Goal: Contribute content: Add original content to the website for others to see

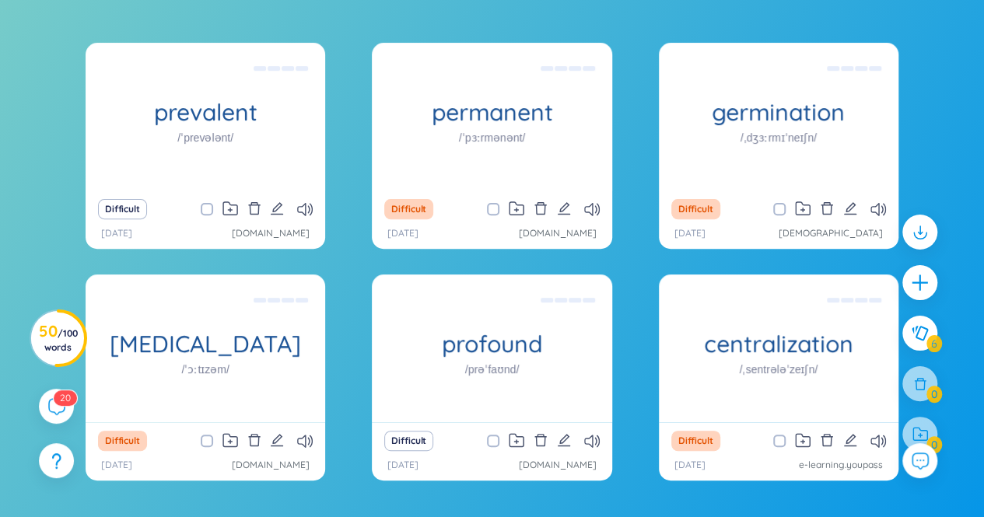
scroll to position [161, 0]
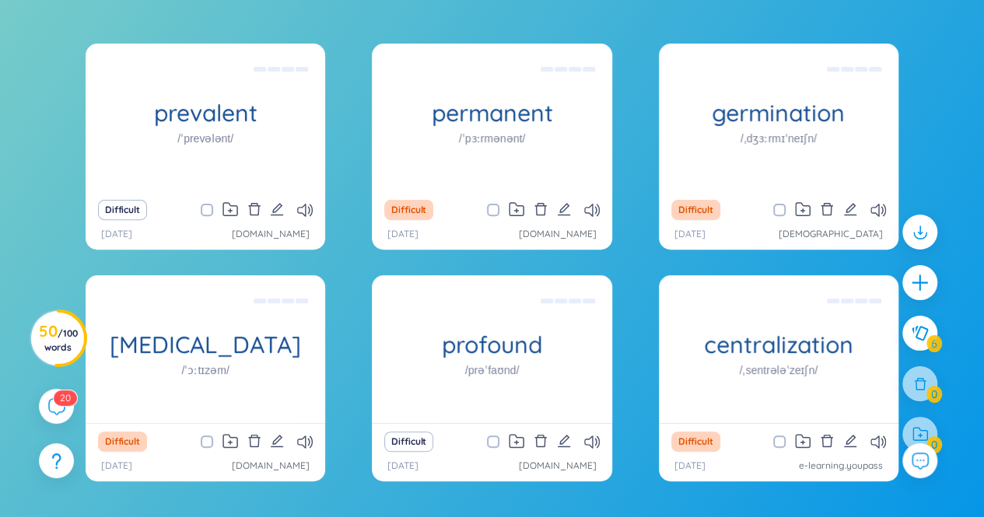
click at [10, 135] on div "prevalent /ˈprevələnt/ phổ biến Difficult 26/8/2025 dolacademy.vn permanent /ˈp…" at bounding box center [492, 297] width 969 height 506
click at [20, 128] on div "prevalent /ˈprevələnt/ phổ biến Difficult 26/8/2025 dolacademy.vn permanent /ˈp…" at bounding box center [492, 297] width 969 height 506
click at [300, 209] on icon at bounding box center [305, 210] width 16 height 13
click at [297, 209] on icon at bounding box center [305, 210] width 16 height 13
click at [307, 206] on icon at bounding box center [305, 210] width 16 height 13
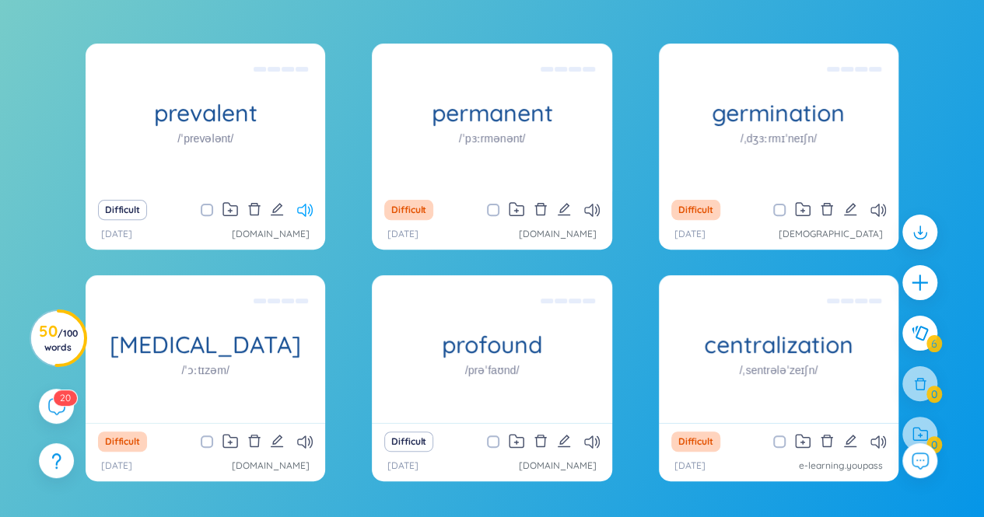
click at [307, 206] on icon at bounding box center [305, 210] width 16 height 13
click at [590, 209] on icon at bounding box center [592, 210] width 16 height 13
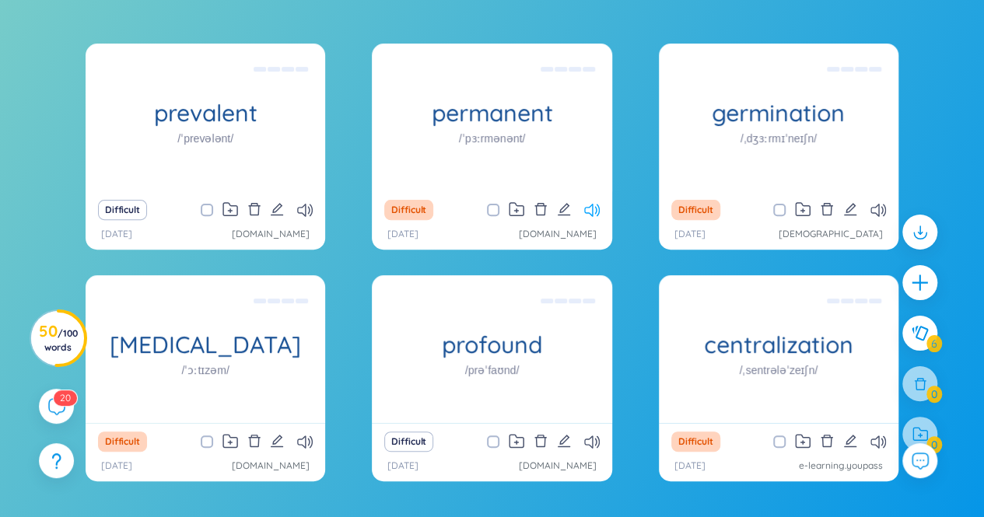
click at [590, 209] on icon at bounding box center [592, 210] width 16 height 13
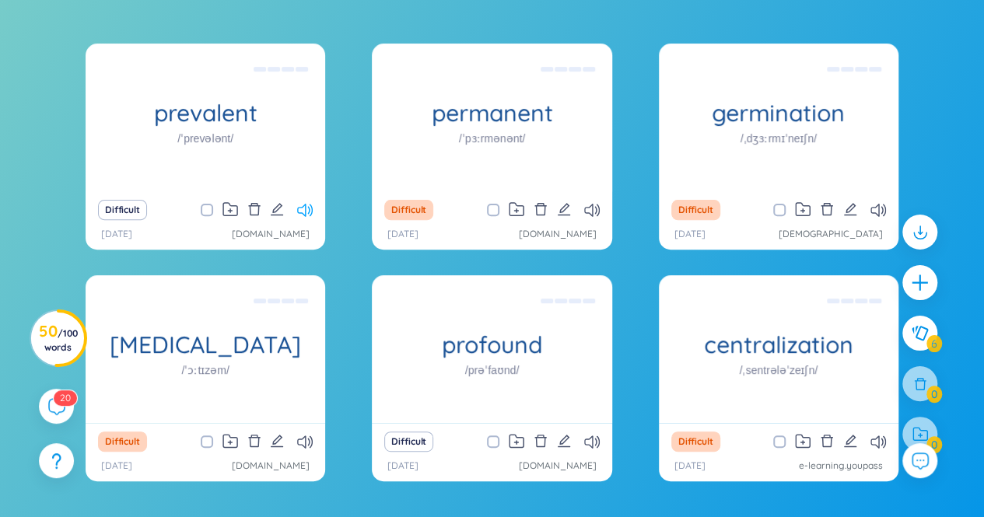
click at [309, 209] on icon at bounding box center [305, 210] width 16 height 13
click at [945, 102] on div "prevalent /ˈprevələnt/ phổ biến Difficult 26/8/2025 dolacademy.vn permanent /ˈp…" at bounding box center [492, 297] width 969 height 506
click at [590, 212] on icon at bounding box center [592, 210] width 16 height 13
click at [588, 210] on icon at bounding box center [592, 210] width 16 height 13
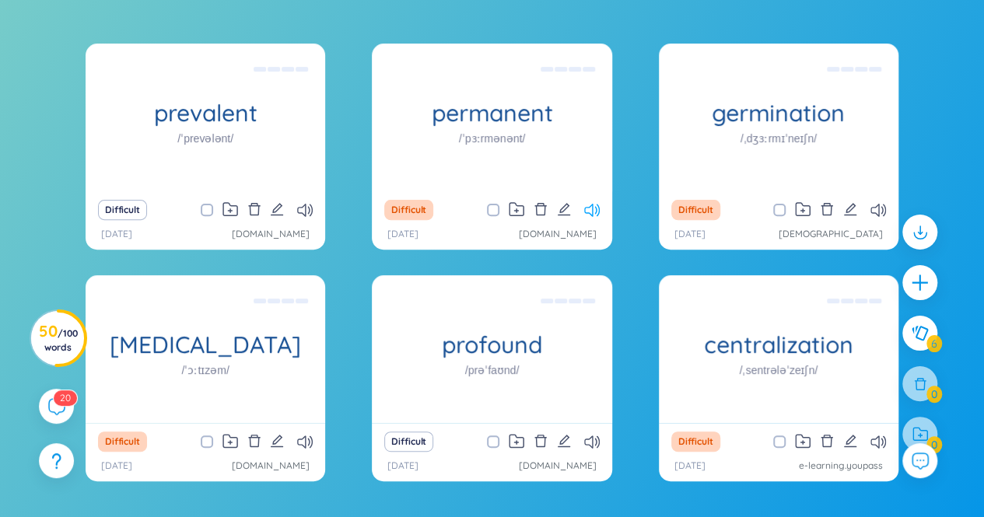
click at [588, 210] on icon at bounding box center [592, 210] width 16 height 13
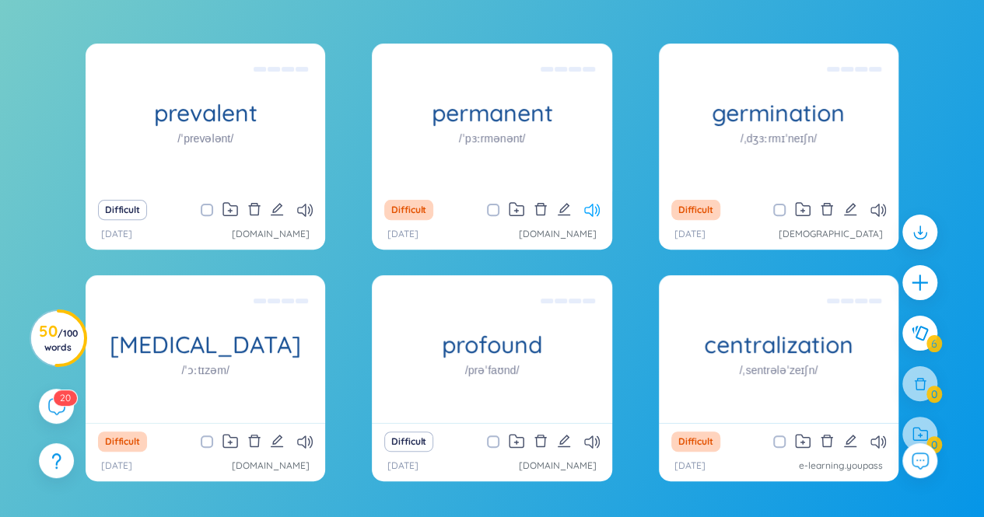
click at [588, 210] on icon at bounding box center [592, 210] width 16 height 13
click at [307, 212] on icon at bounding box center [305, 210] width 16 height 13
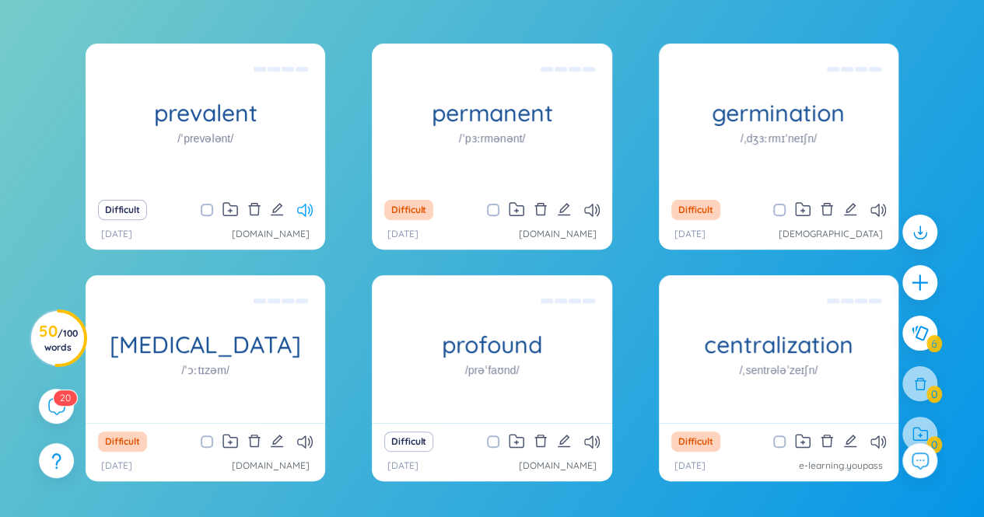
click at [307, 212] on icon at bounding box center [305, 210] width 16 height 13
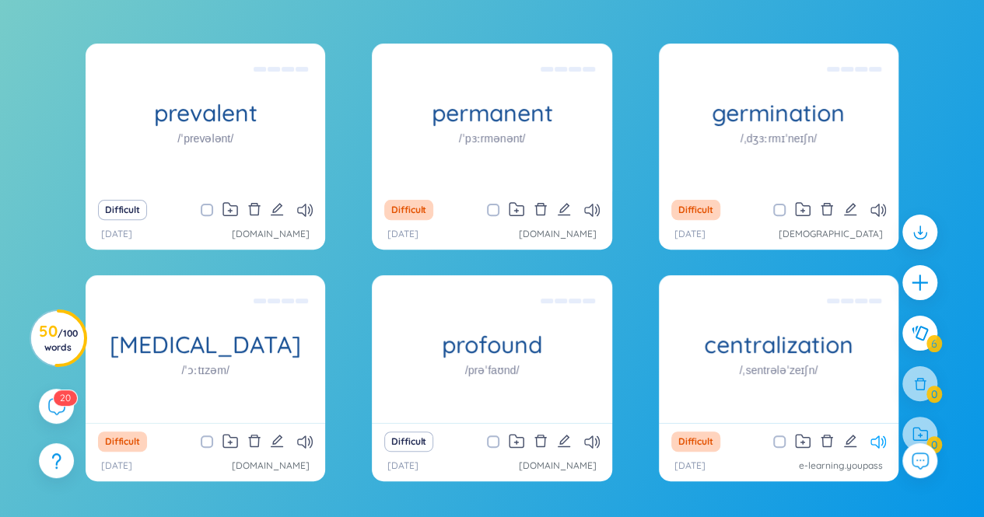
click at [878, 441] on icon at bounding box center [879, 442] width 16 height 13
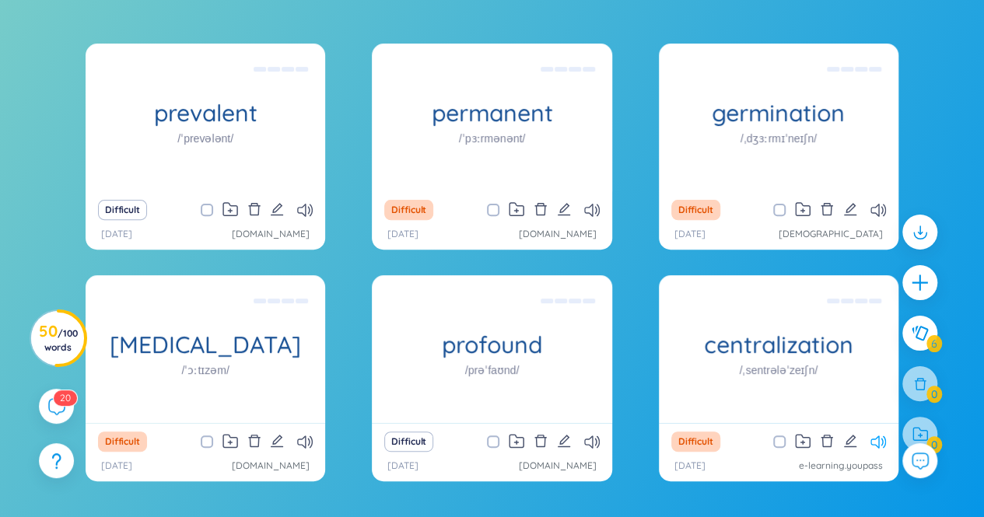
click at [878, 441] on icon at bounding box center [879, 442] width 16 height 13
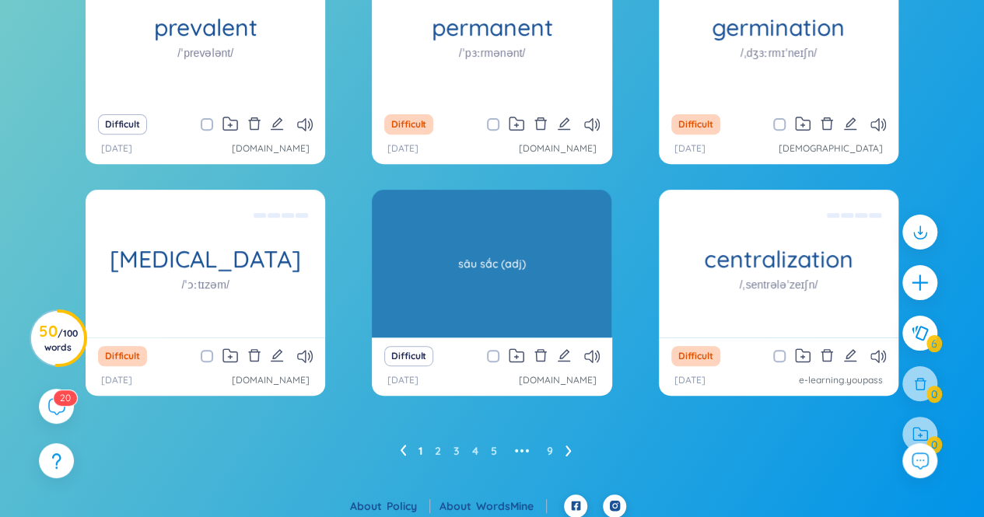
scroll to position [254, 0]
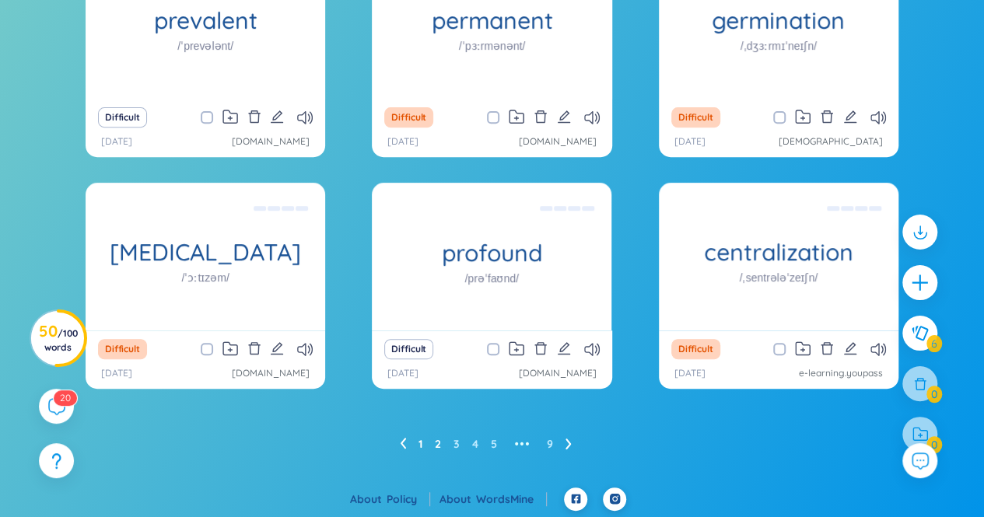
click at [436, 444] on link "2" at bounding box center [438, 444] width 6 height 23
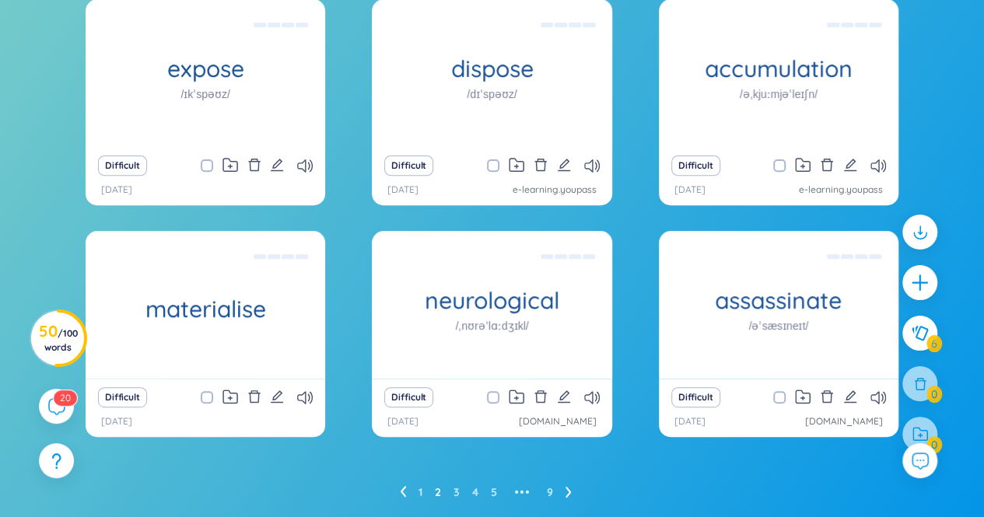
scroll to position [207, 0]
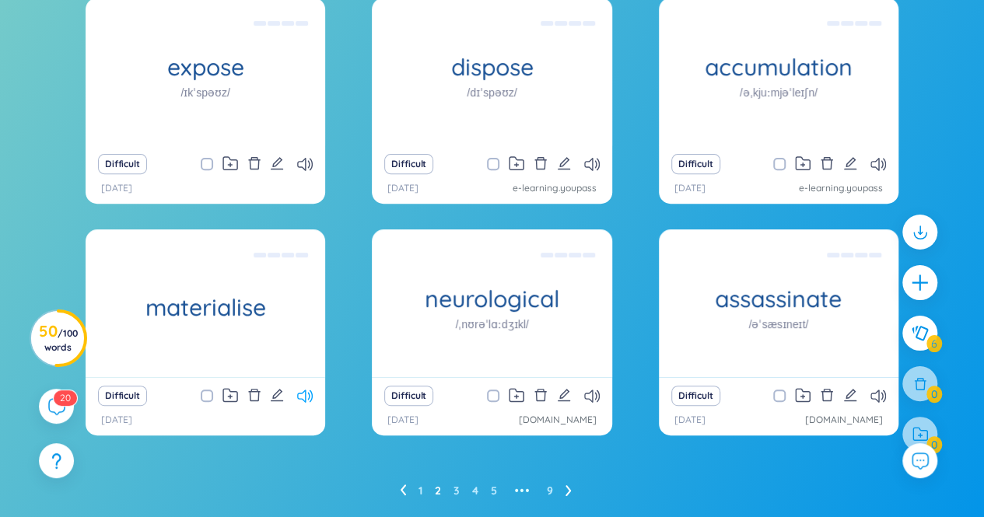
click at [303, 395] on icon at bounding box center [305, 396] width 16 height 13
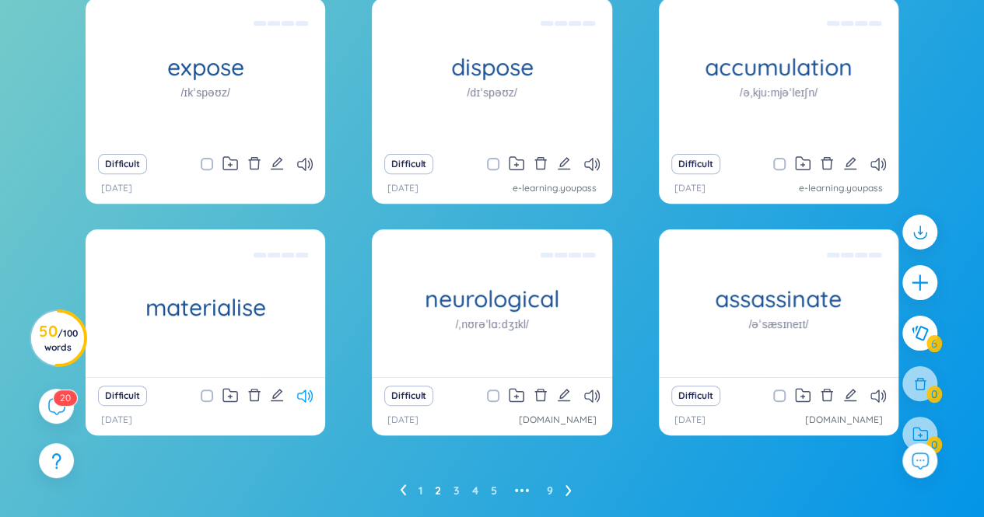
click at [303, 395] on icon at bounding box center [305, 396] width 16 height 13
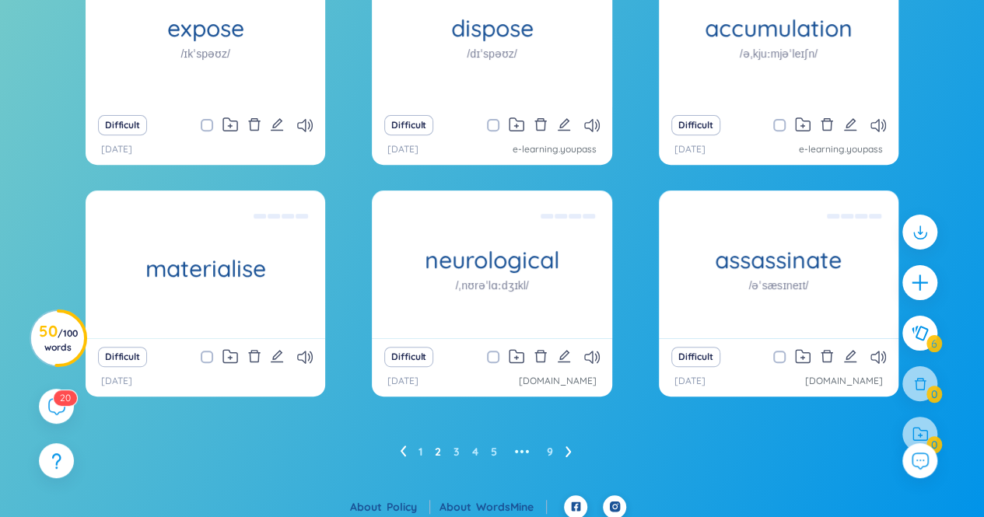
scroll to position [247, 0]
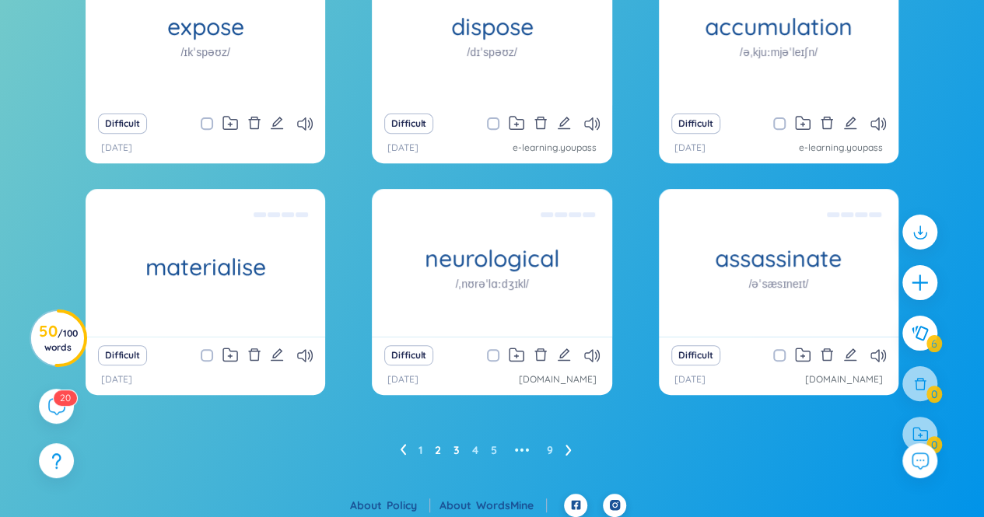
click at [454, 449] on link "3" at bounding box center [457, 450] width 6 height 23
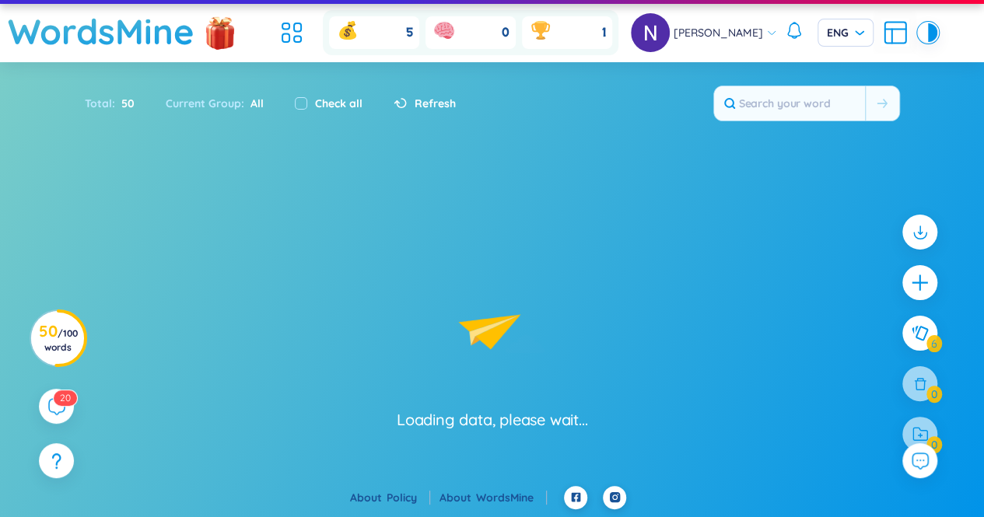
scroll to position [28, 0]
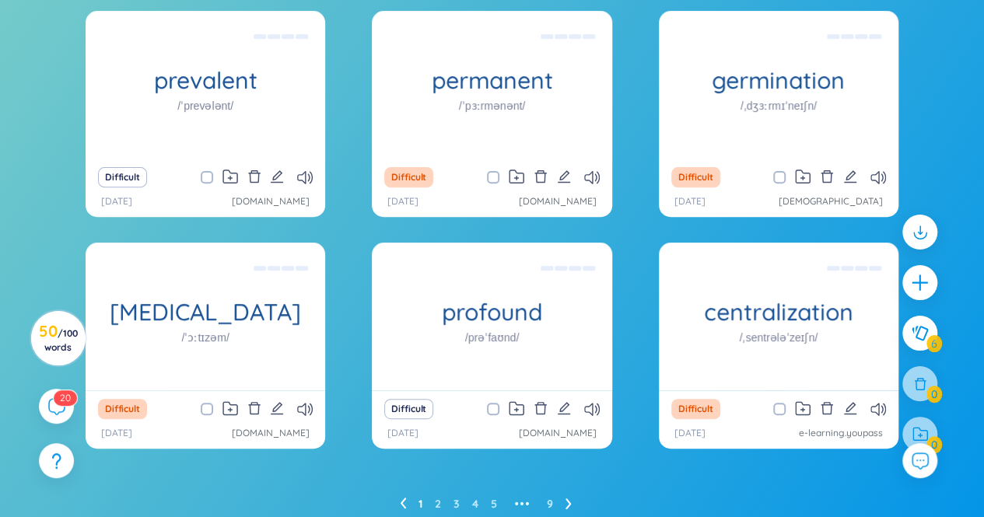
scroll to position [195, 0]
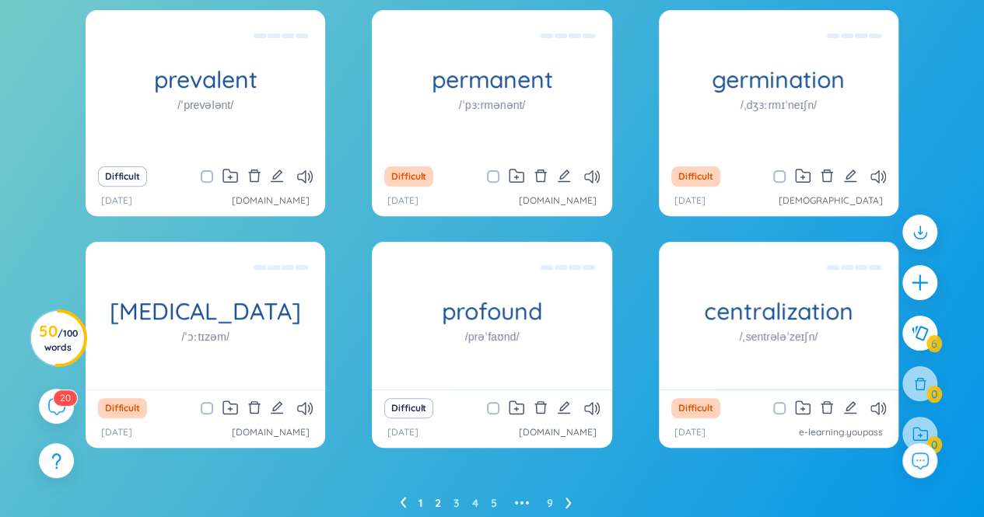
click at [436, 503] on link "2" at bounding box center [438, 503] width 6 height 23
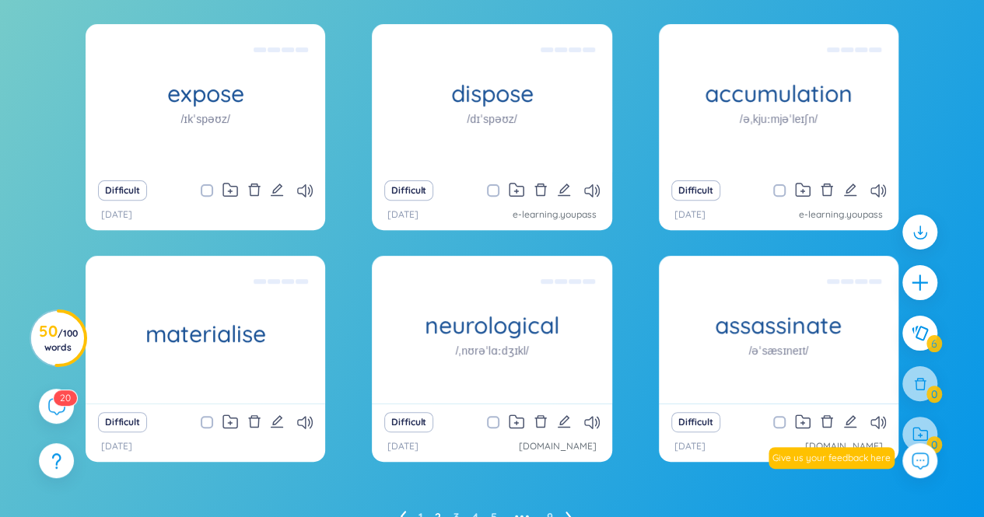
scroll to position [177, 0]
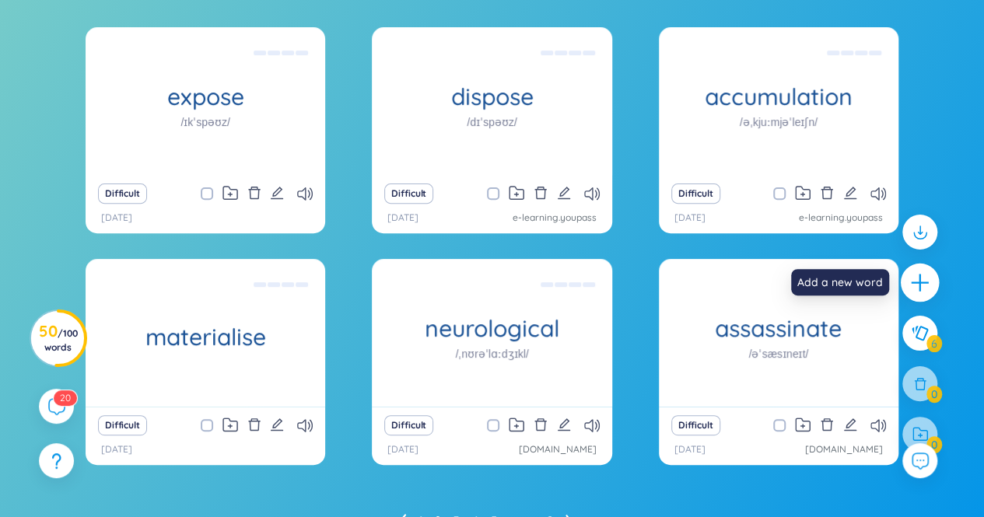
click at [921, 281] on icon "plus" at bounding box center [921, 283] width 22 height 22
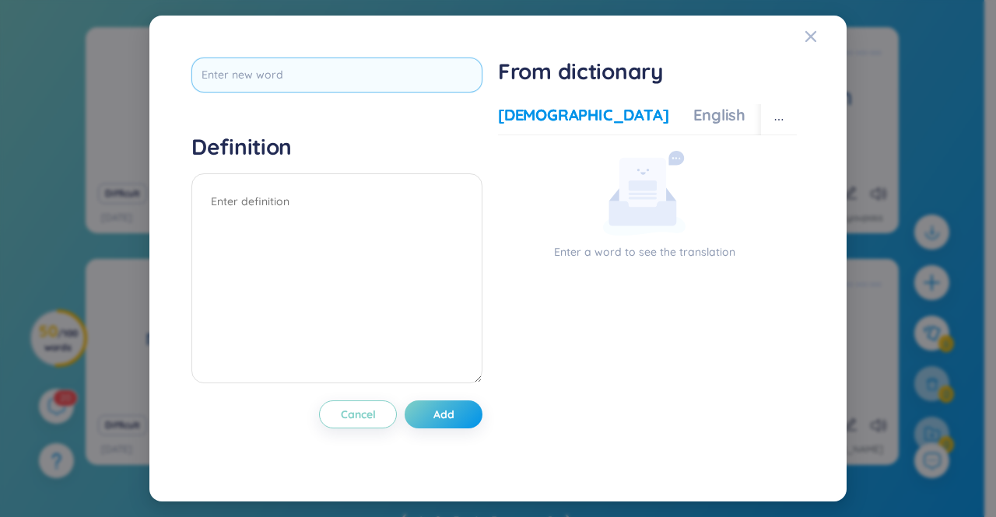
type input "deteriorate"
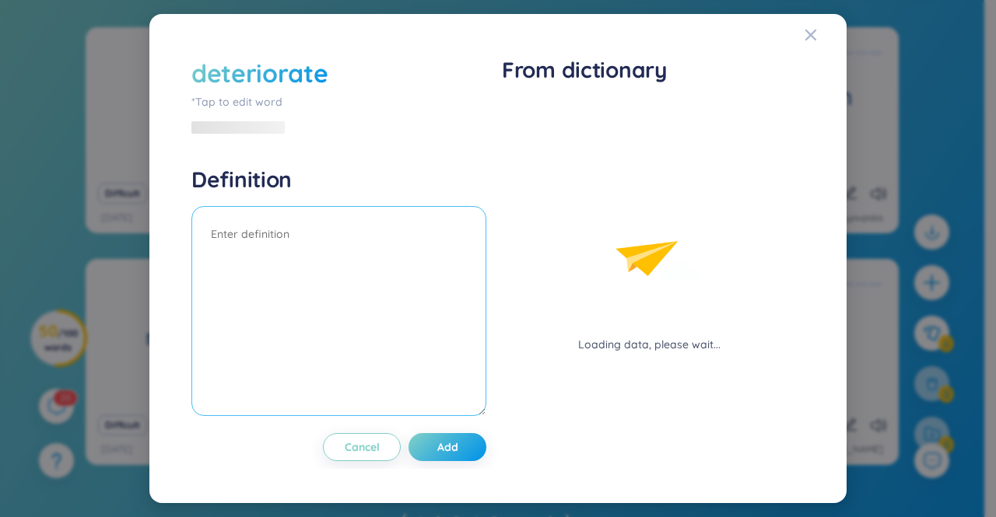
click at [324, 214] on textarea at bounding box center [338, 311] width 295 height 210
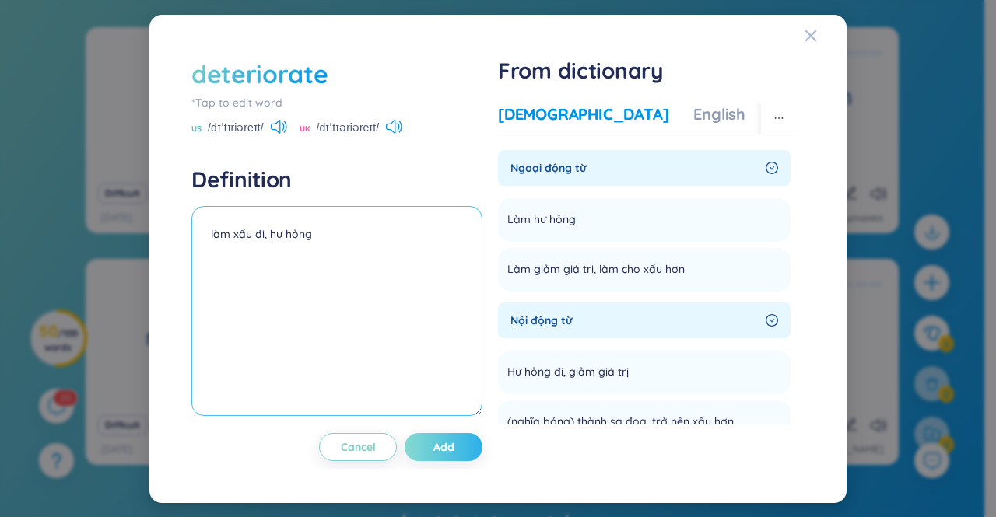
type textarea "làm xấu đi, hư hỏng"
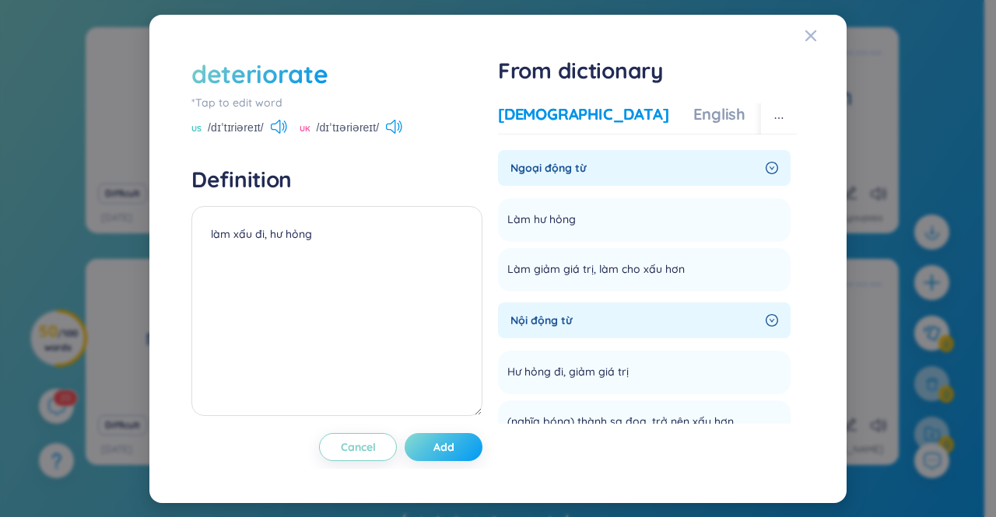
click at [453, 445] on span "Add" at bounding box center [443, 448] width 21 height 16
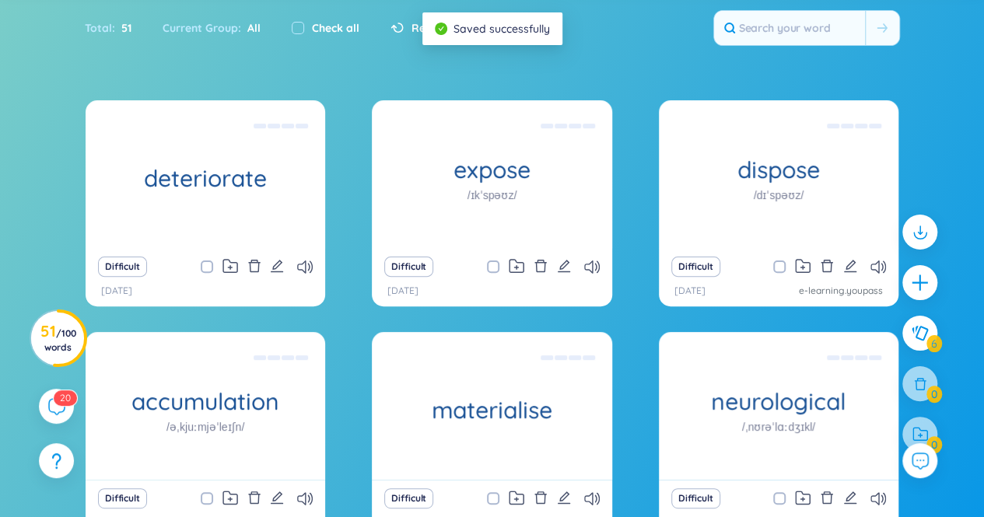
scroll to position [105, 0]
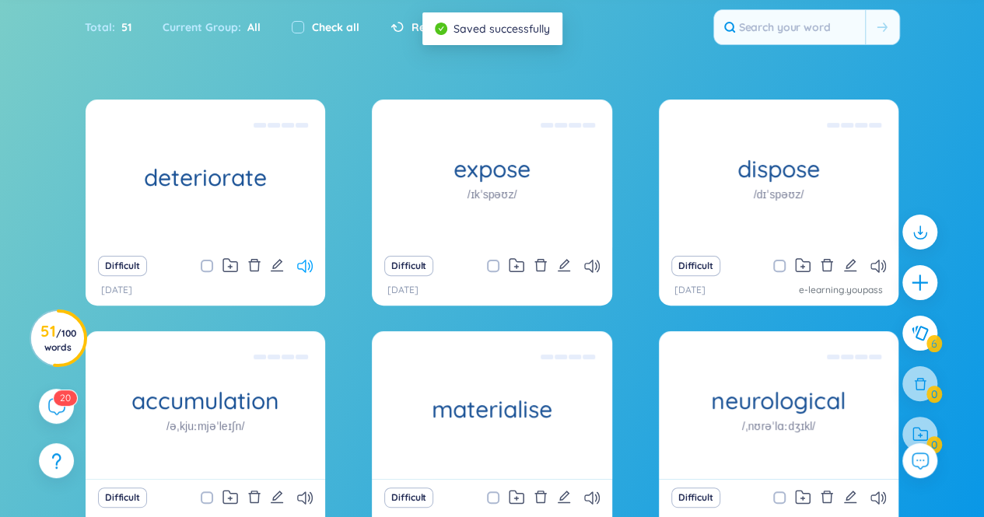
click at [307, 262] on icon at bounding box center [305, 266] width 16 height 13
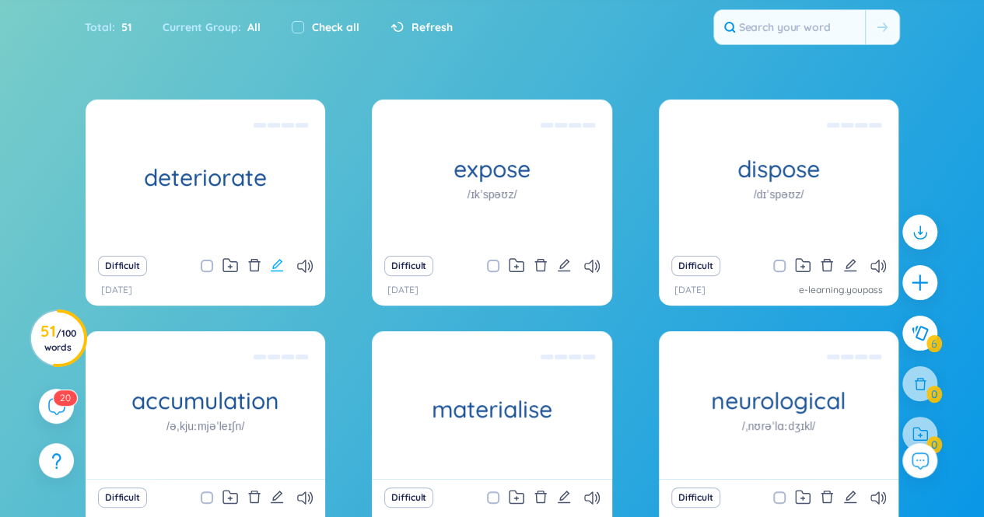
click at [275, 265] on icon "edit" at bounding box center [277, 265] width 14 height 14
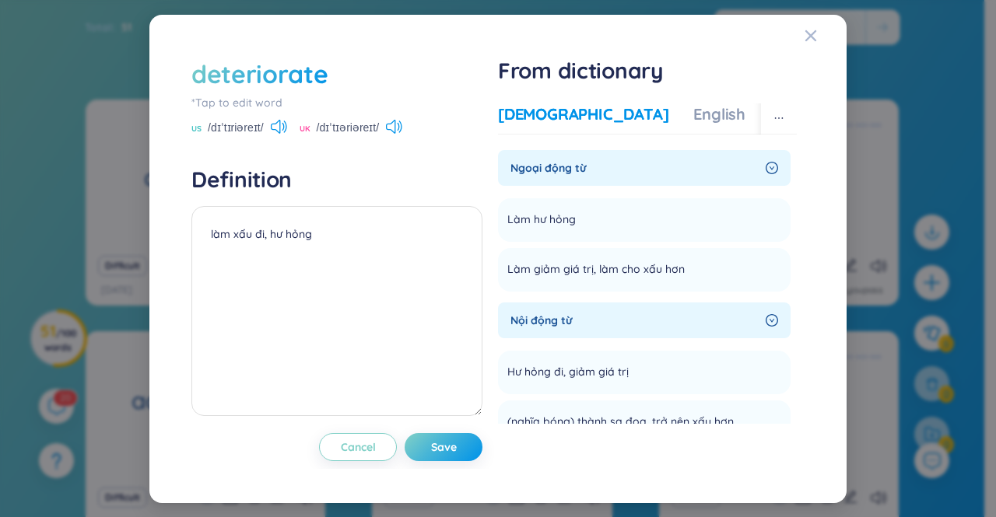
click at [40, 248] on div "deteriorate *Tap to edit word US /dɪˈtɪriəreɪt/ UK /dɪˈtɪəriəreɪt/ Definition l…" at bounding box center [498, 258] width 996 height 517
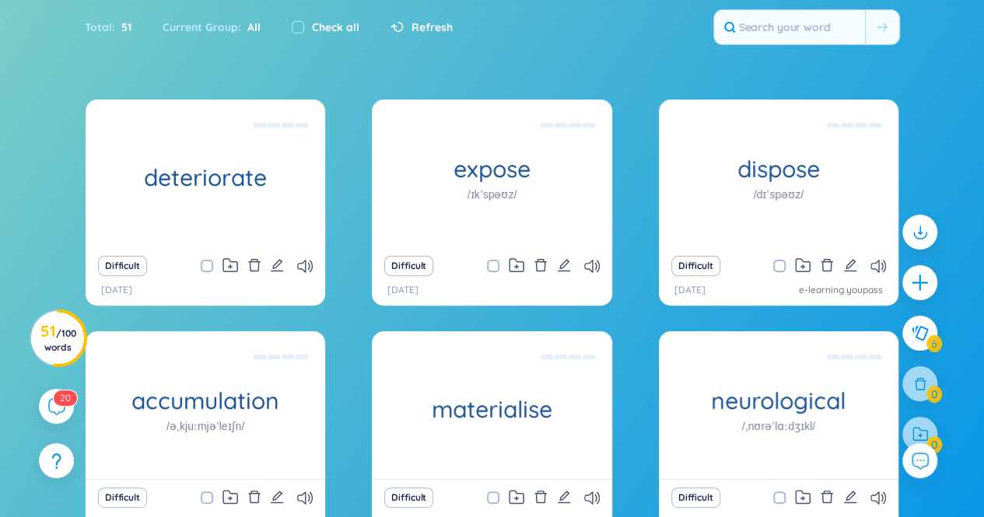
scroll to position [254, 0]
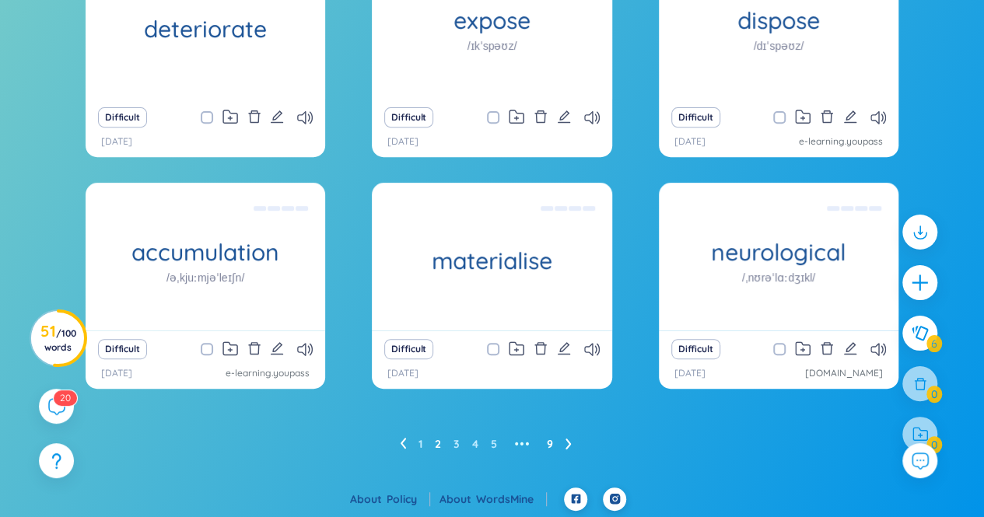
click at [552, 438] on link "9" at bounding box center [550, 444] width 6 height 23
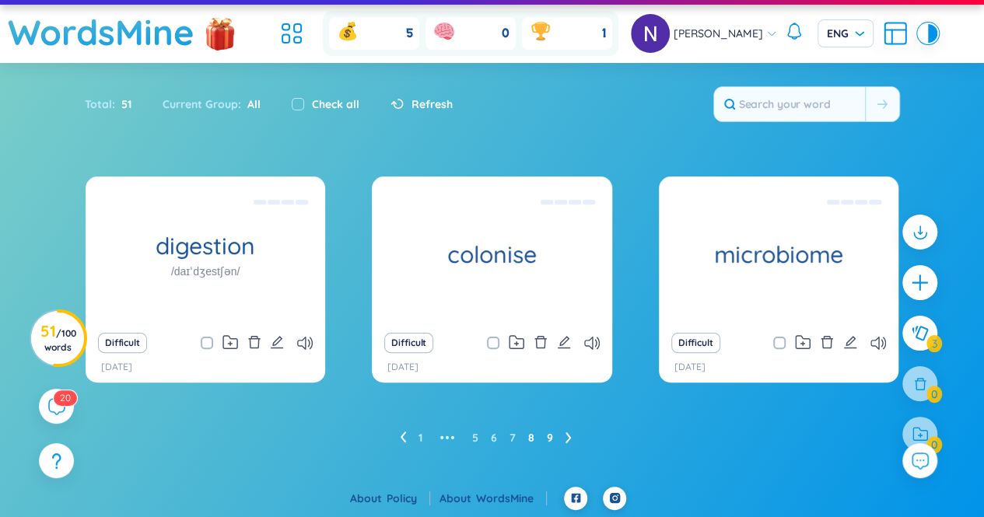
click at [529, 435] on link "8" at bounding box center [531, 437] width 6 height 23
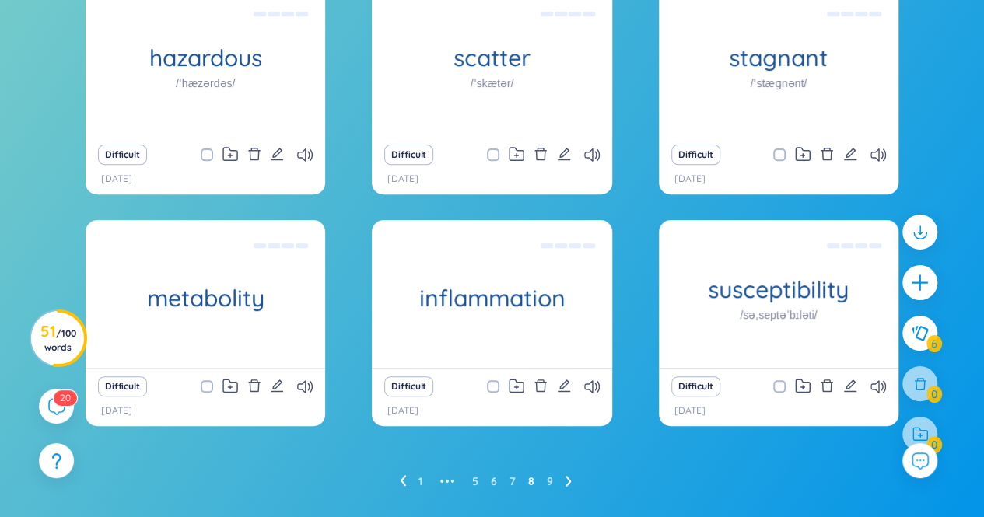
scroll to position [213, 0]
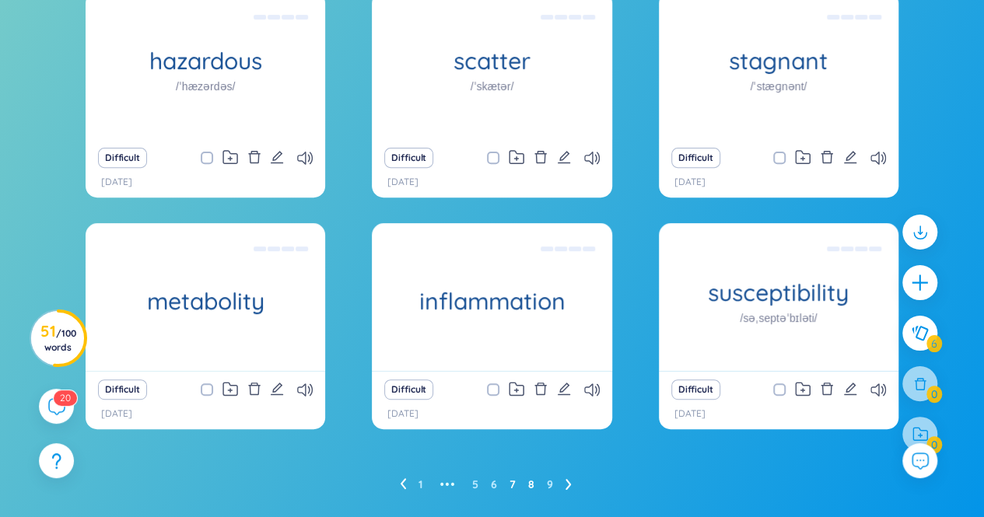
click at [510, 484] on link "7" at bounding box center [513, 484] width 6 height 23
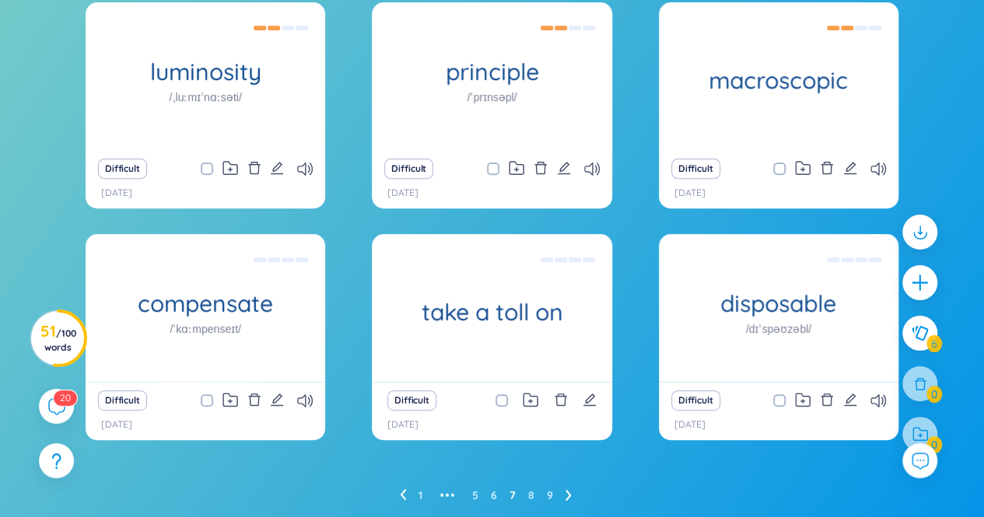
scroll to position [201, 0]
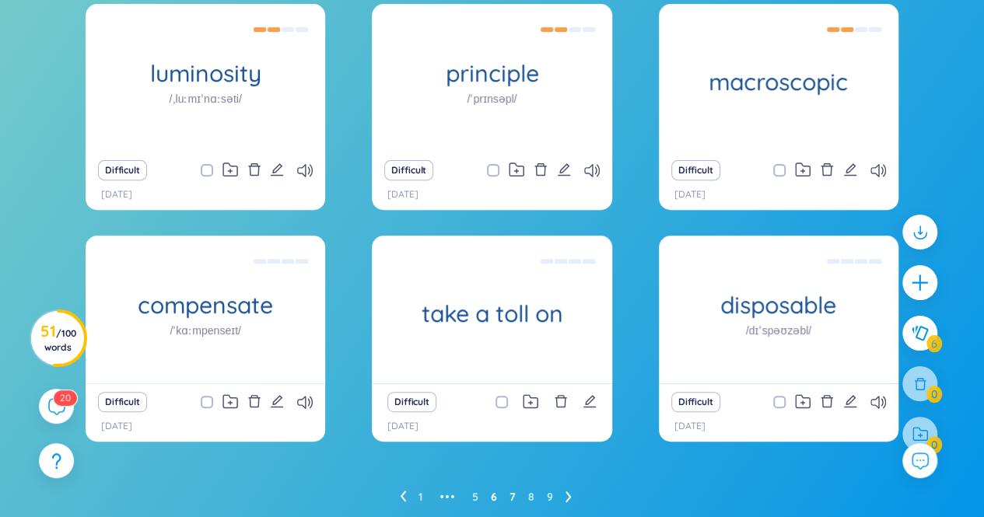
click at [495, 497] on link "6" at bounding box center [494, 497] width 6 height 23
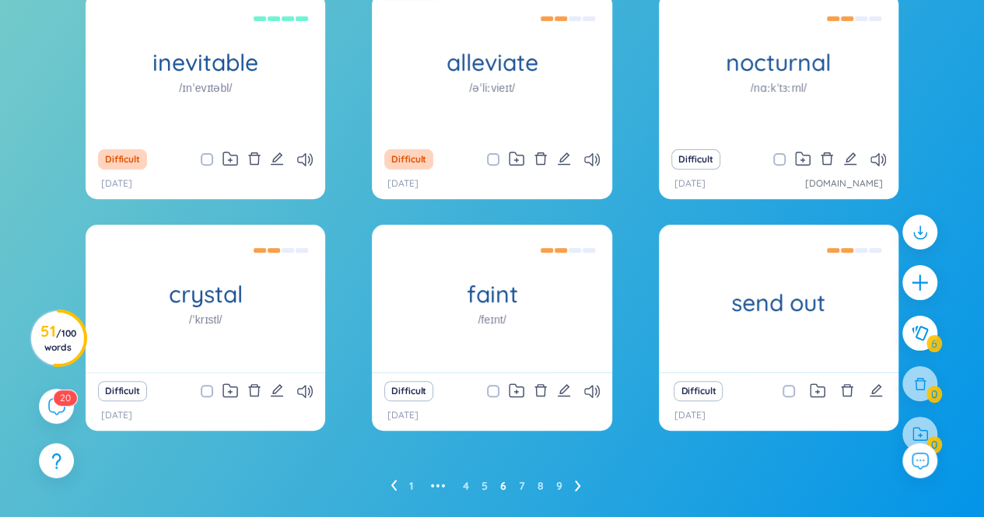
scroll to position [205, 0]
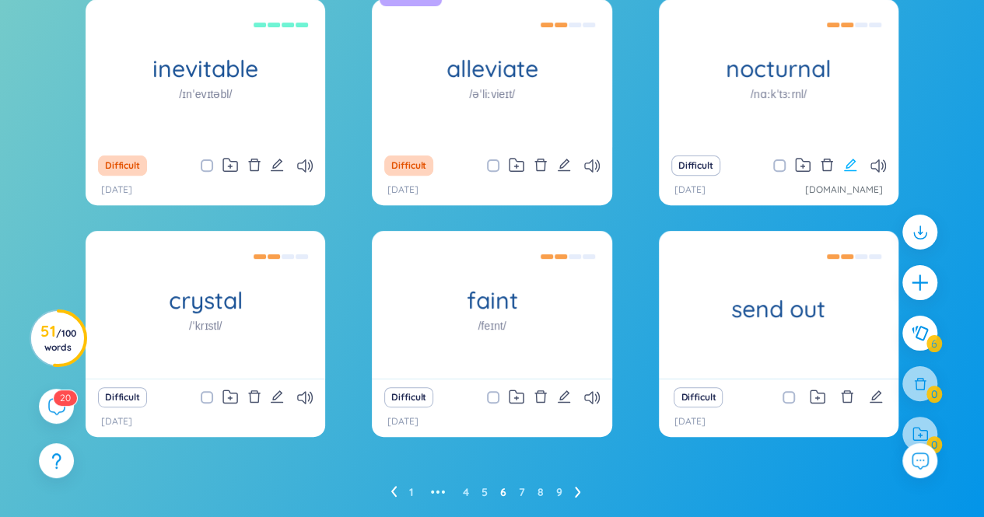
click at [848, 168] on icon "edit" at bounding box center [850, 165] width 12 height 12
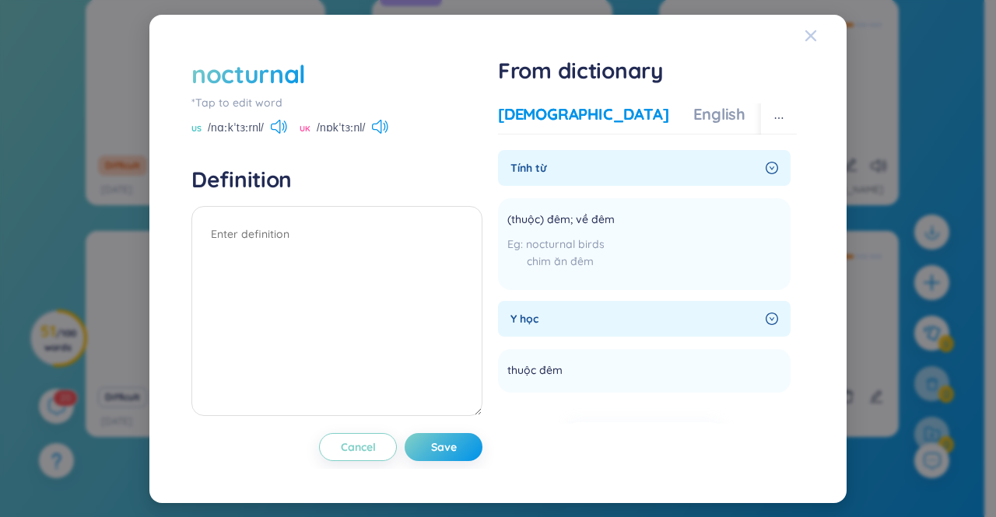
click at [809, 30] on icon "Close" at bounding box center [811, 36] width 12 height 12
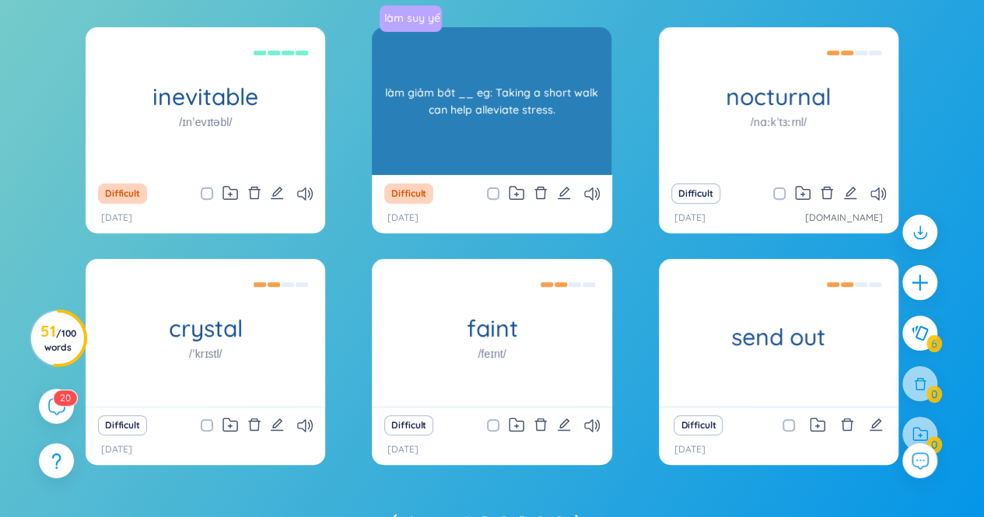
scroll to position [160, 0]
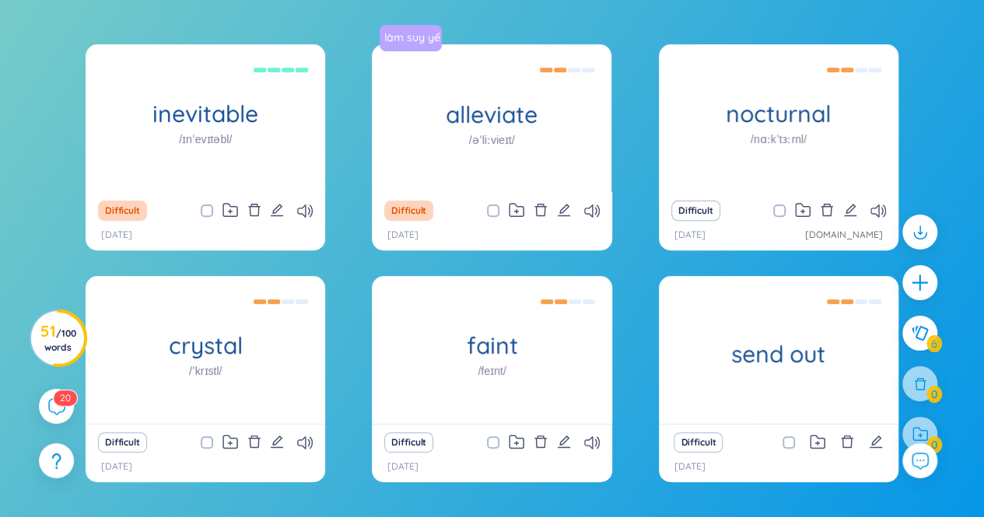
click at [0, 167] on div "inevitable /ɪnˈevɪtəbl/ không thể tránh khỏi ___ eg: Growing old is an inevitab…" at bounding box center [492, 312] width 984 height 537
